Goal: Complete application form: Complete application form

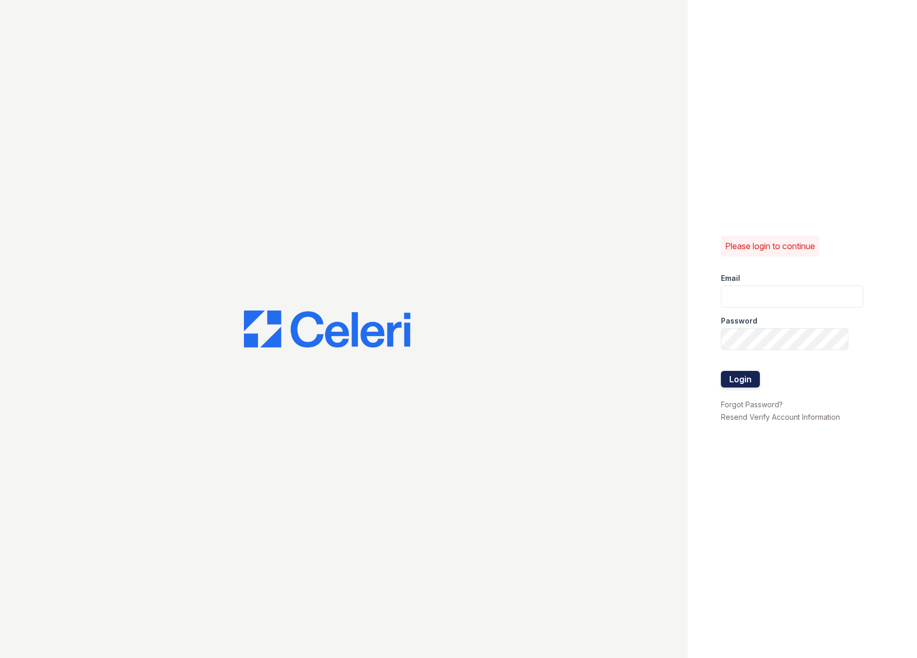
type input "[EMAIL_ADDRESS][DOMAIN_NAME]"
click at [749, 377] on button "Login" at bounding box center [740, 379] width 39 height 17
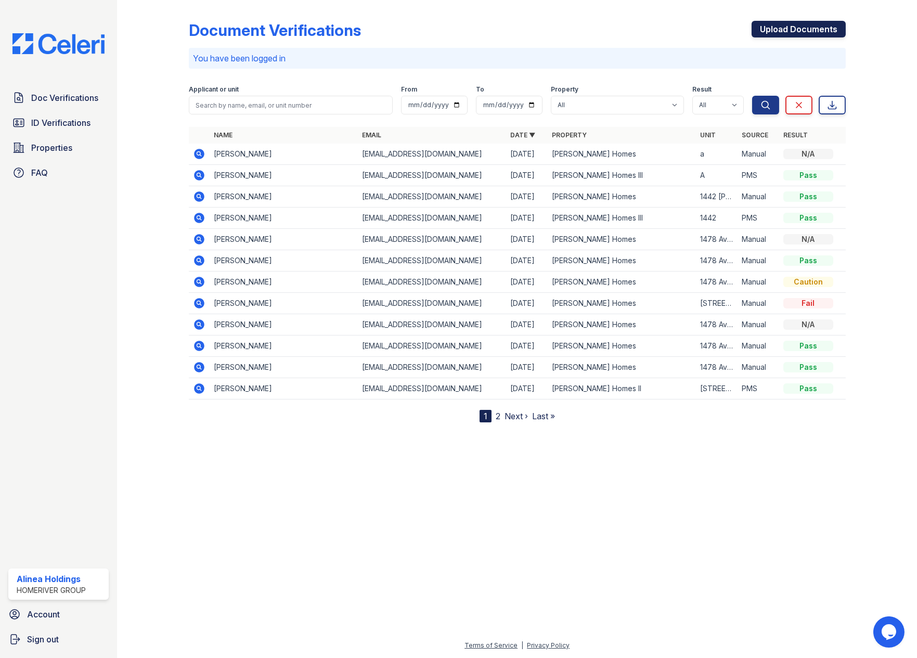
click at [807, 25] on link "Upload Documents" at bounding box center [799, 29] width 94 height 17
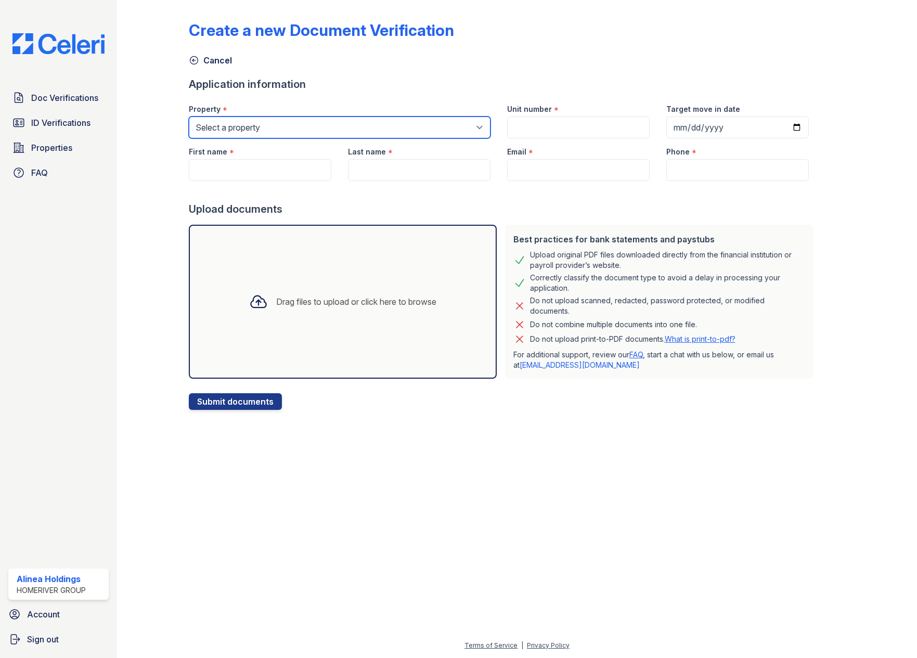
click at [359, 121] on select "Select a property [PERSON_NAME] Homes [PERSON_NAME] Homes II [PERSON_NAME] Home…" at bounding box center [340, 128] width 302 height 22
select select "4052"
click at [189, 117] on select "Select a property [PERSON_NAME] Homes [PERSON_NAME] Homes II [PERSON_NAME] Home…" at bounding box center [340, 128] width 302 height 22
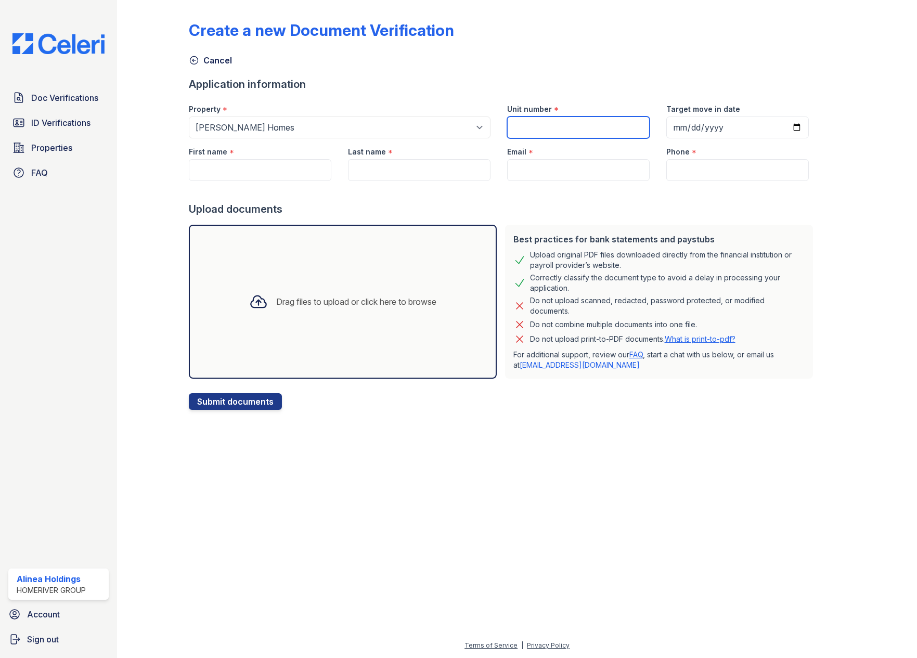
click at [563, 126] on input "Unit number" at bounding box center [578, 128] width 143 height 22
type input "999"
click at [242, 161] on input "First name" at bounding box center [260, 170] width 143 height 22
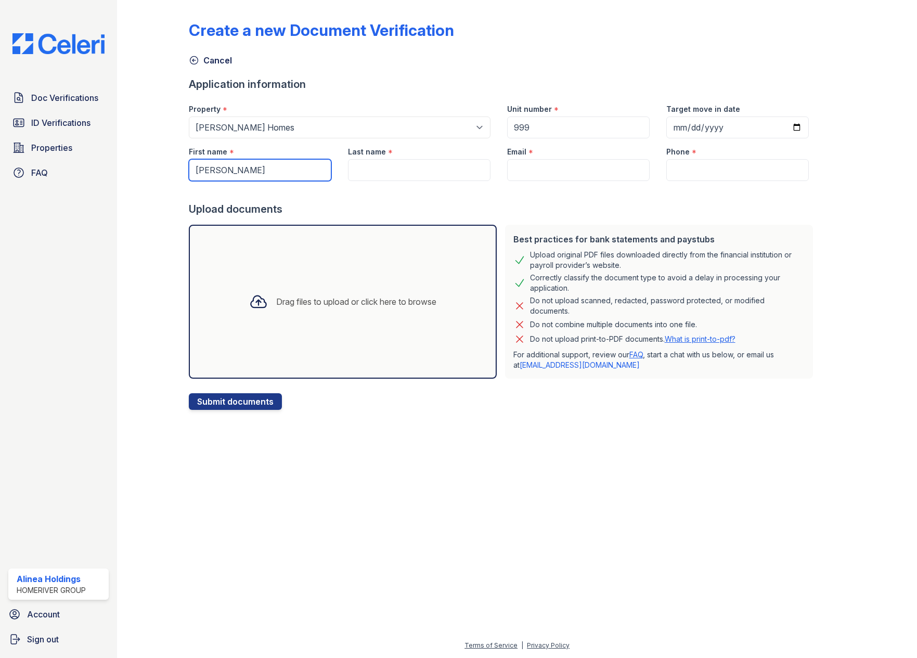
type input "[PERSON_NAME]"
click at [432, 175] on input "Last name" at bounding box center [419, 170] width 143 height 22
click at [443, 165] on input "Last name" at bounding box center [419, 170] width 143 height 22
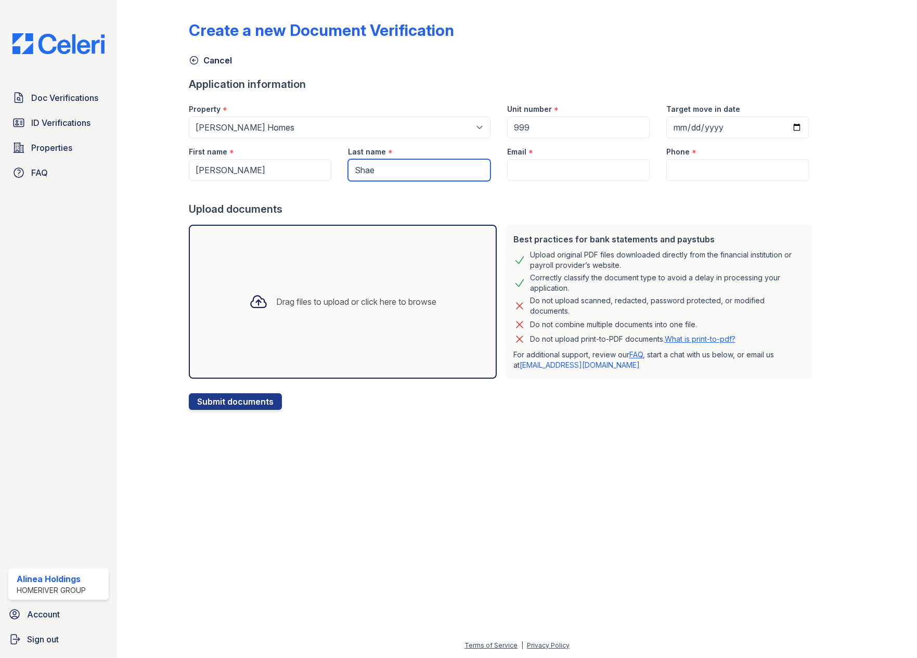
type input "Shae"
click at [545, 176] on input "Email" at bounding box center [578, 170] width 143 height 22
paste input "[EMAIL_ADDRESS][DOMAIN_NAME]"
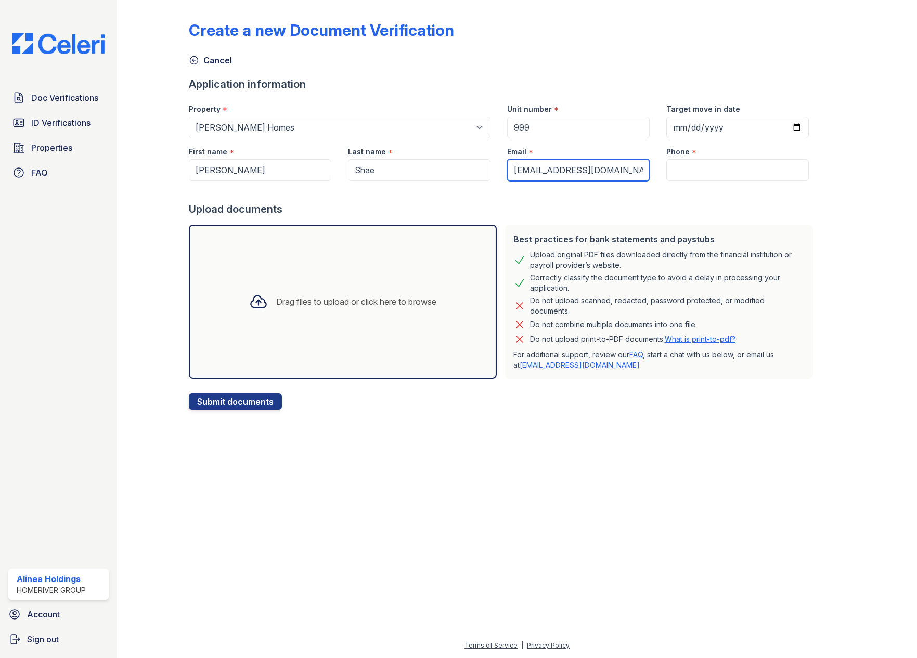
type input "[EMAIL_ADDRESS][DOMAIN_NAME]"
drag, startPoint x: 699, startPoint y: 172, endPoint x: 698, endPoint y: 219, distance: 46.8
click at [699, 172] on input "Phone" at bounding box center [737, 170] width 143 height 22
click at [692, 166] on input "Phone" at bounding box center [737, 170] width 143 height 22
paste input "[PHONE_NUMBER]"
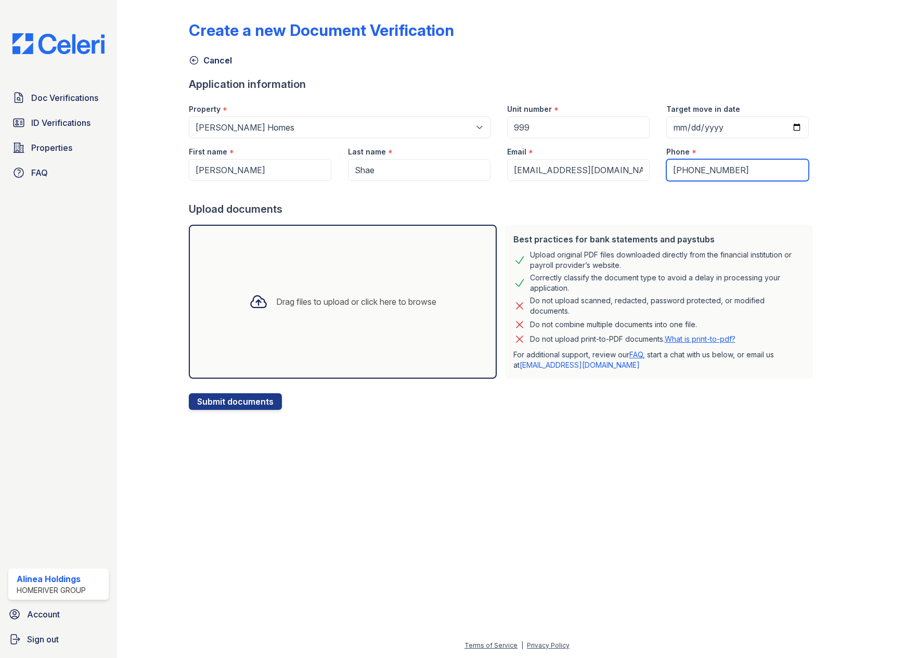
type input "[PHONE_NUMBER]"
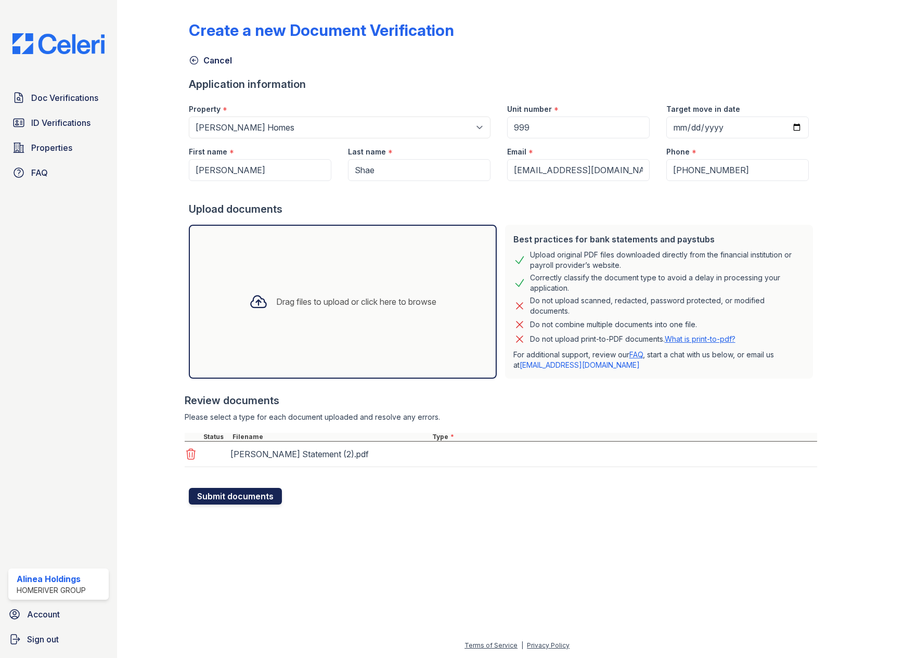
click at [259, 495] on button "Submit documents" at bounding box center [235, 496] width 93 height 17
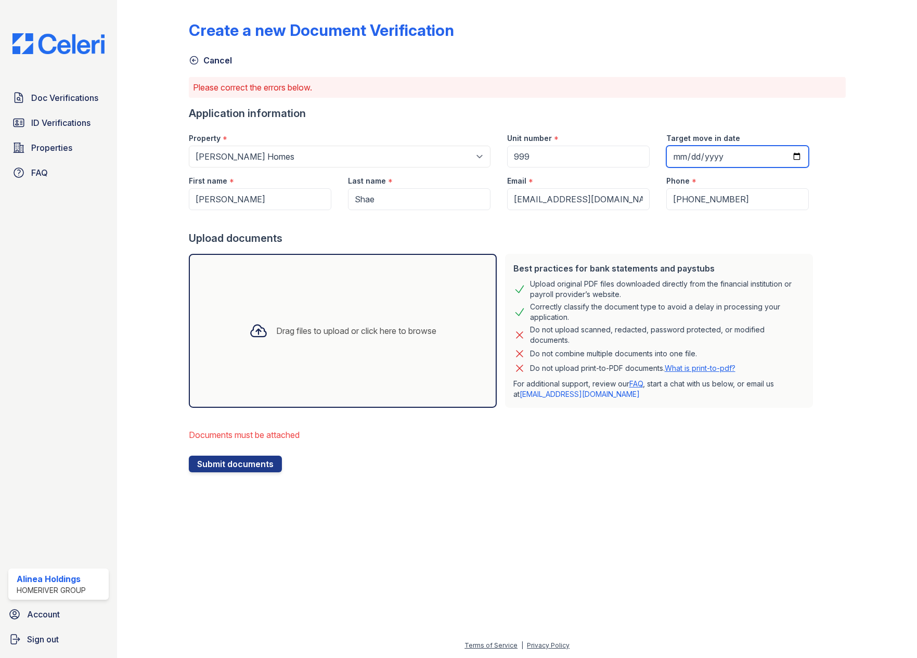
click at [711, 152] on input "Target move in date" at bounding box center [737, 157] width 143 height 22
click at [784, 156] on input "Target move in date" at bounding box center [737, 157] width 143 height 22
type input "[DATE]"
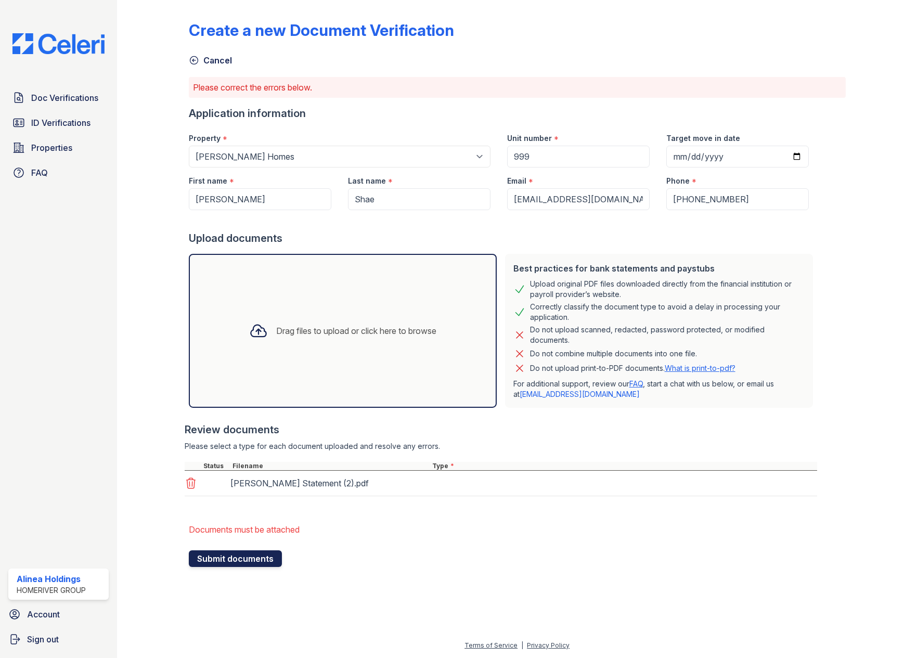
click at [245, 556] on button "Submit documents" at bounding box center [235, 558] width 93 height 17
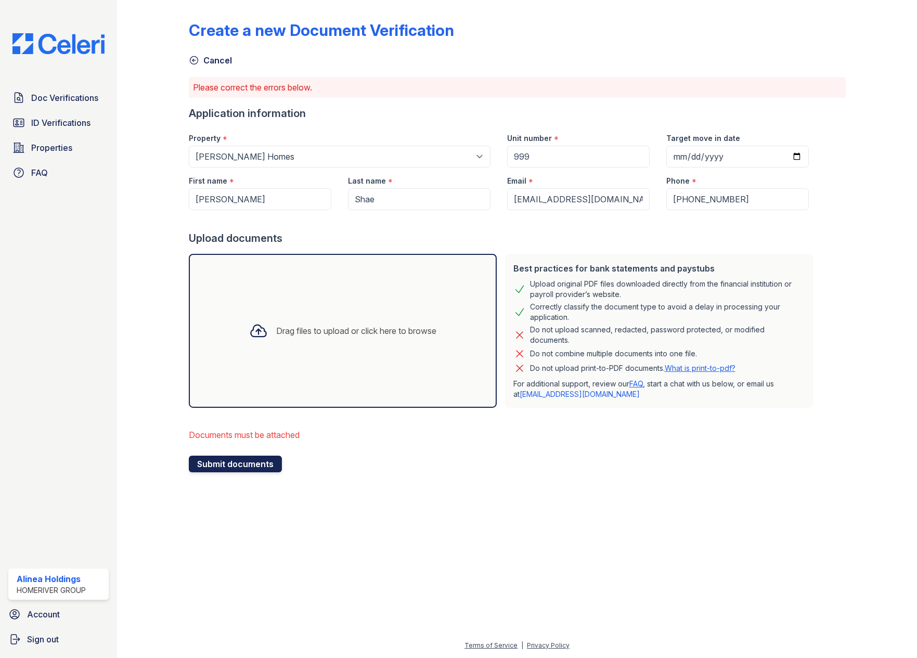
click at [252, 466] on button "Submit documents" at bounding box center [235, 464] width 93 height 17
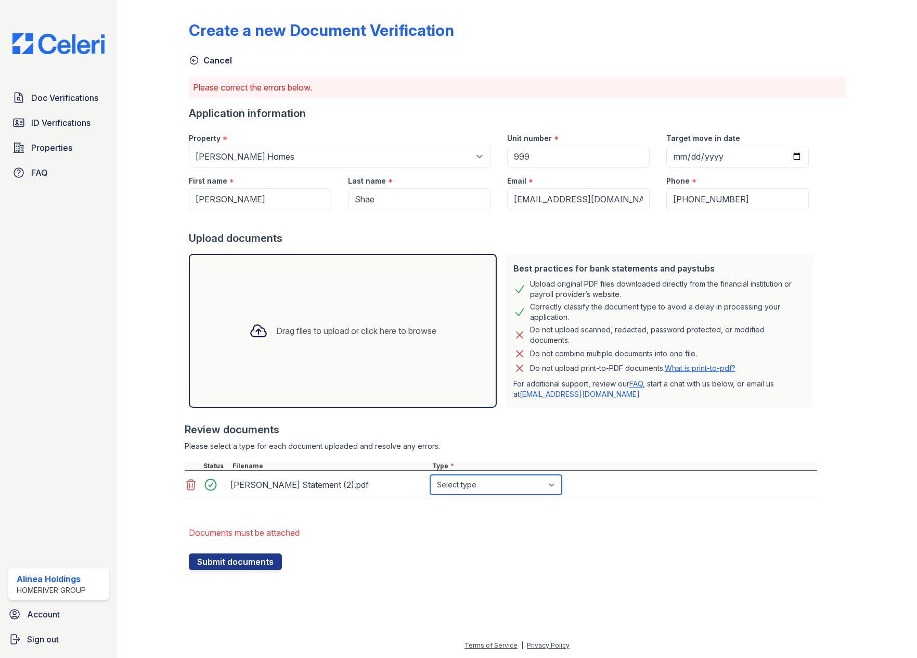
click at [478, 485] on select "Select type Paystub Bank Statement Offer Letter Tax Documents Benefit Award Let…" at bounding box center [496, 485] width 132 height 20
select select "bank_statement"
click at [430, 475] on select "Select type Paystub Bank Statement Offer Letter Tax Documents Benefit Award Let…" at bounding box center [496, 485] width 132 height 20
click at [245, 569] on button "Submit documents" at bounding box center [235, 562] width 93 height 17
